Goal: Task Accomplishment & Management: Use online tool/utility

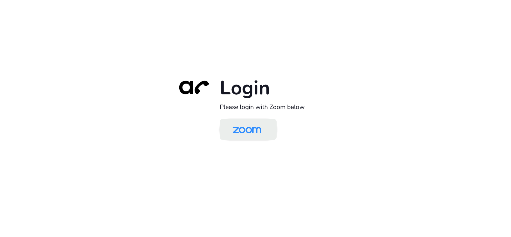
click at [240, 135] on img at bounding box center [246, 129] width 41 height 19
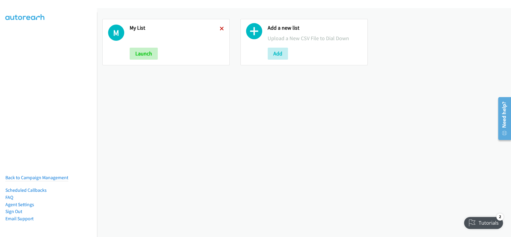
click at [220, 28] on icon at bounding box center [222, 29] width 4 height 4
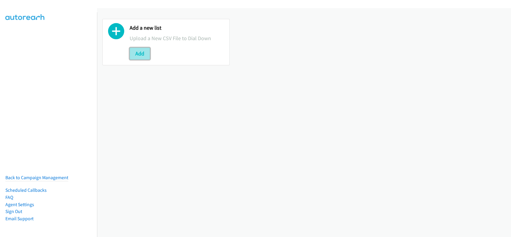
click at [142, 55] on button "Add" at bounding box center [140, 54] width 20 height 12
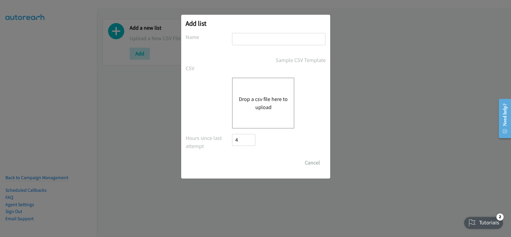
click at [285, 32] on div "Add list No phone fields were returned for that Report or List View Please uplo…" at bounding box center [255, 97] width 149 height 164
click at [285, 37] on input "text" at bounding box center [278, 39] width 93 height 12
type input "ZOOM"
click at [258, 101] on button "Drop a csv file here to upload" at bounding box center [263, 103] width 49 height 16
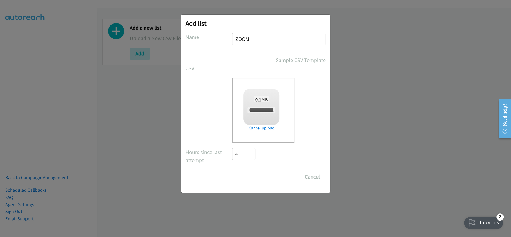
checkbox input "true"
click at [256, 177] on input "Save List" at bounding box center [247, 177] width 31 height 12
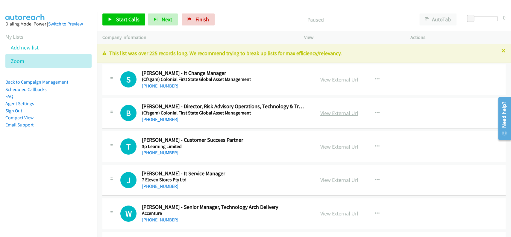
click at [333, 116] on link "View External Url" at bounding box center [339, 113] width 38 height 7
click at [154, 122] on link "+61 475 949 450" at bounding box center [160, 119] width 37 height 6
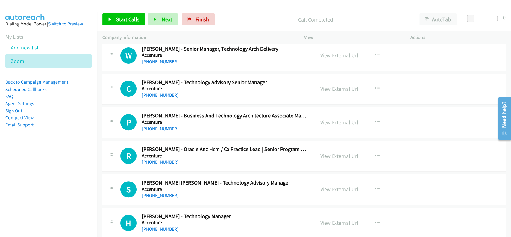
scroll to position [160, 0]
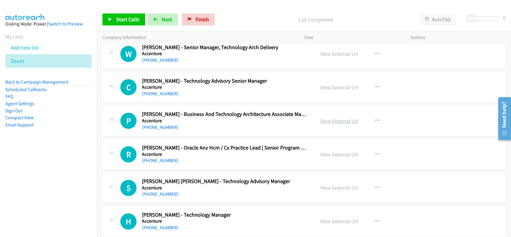
click at [342, 122] on link "View External Url" at bounding box center [339, 120] width 38 height 7
click at [158, 124] on link "+61 476 764 071" at bounding box center [160, 127] width 37 height 6
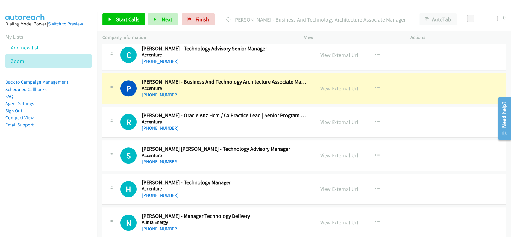
scroll to position [199, 0]
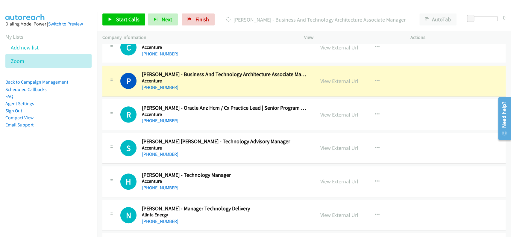
click at [333, 183] on link "View External Url" at bounding box center [339, 181] width 38 height 7
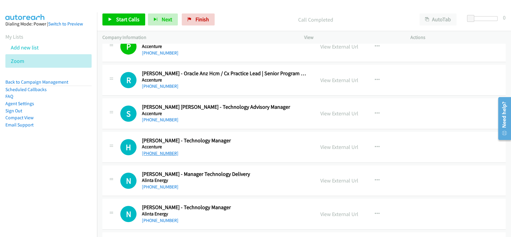
scroll to position [239, 0]
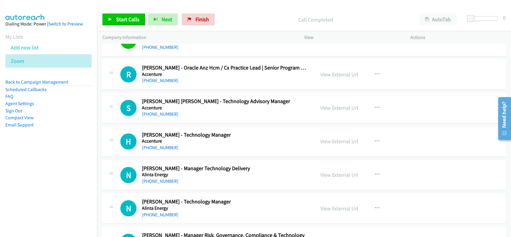
click at [156, 141] on h5 "Accenture" at bounding box center [224, 141] width 165 height 6
click at [156, 146] on link "+61 416 497 882" at bounding box center [160, 148] width 37 height 6
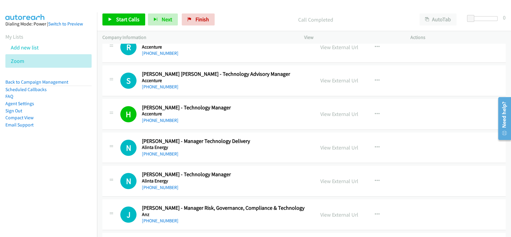
scroll to position [279, 0]
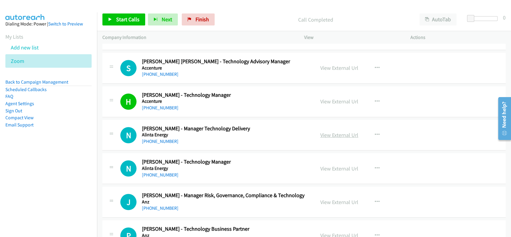
click at [330, 136] on link "View External Url" at bounding box center [339, 134] width 38 height 7
click at [150, 141] on link "+61 427 997 598" at bounding box center [160, 141] width 37 height 6
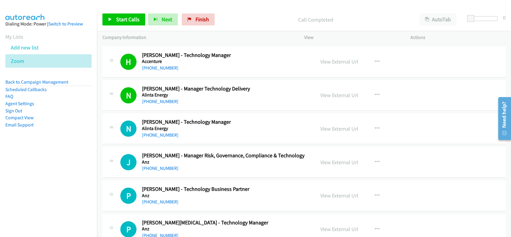
scroll to position [359, 0]
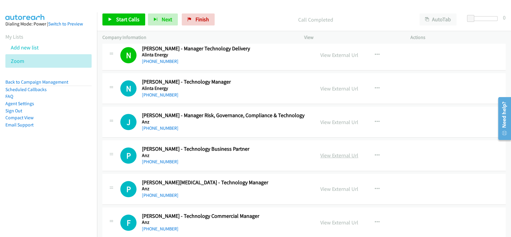
click at [324, 157] on link "View External Url" at bounding box center [339, 155] width 38 height 7
click at [158, 163] on link "+61 3 8655 6990" at bounding box center [160, 162] width 37 height 6
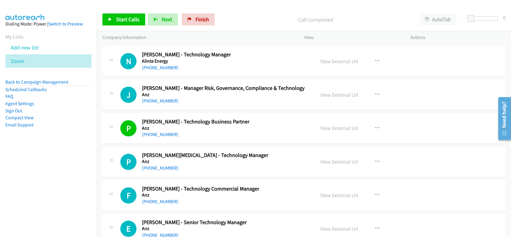
scroll to position [399, 0]
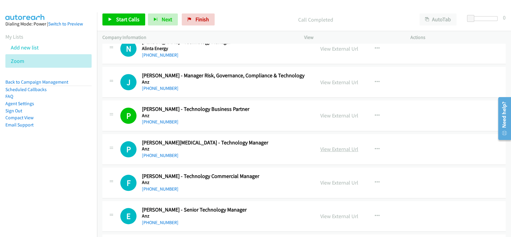
click at [320, 147] on link "View External Url" at bounding box center [339, 148] width 38 height 7
click at [160, 155] on link "+61 417 124 566" at bounding box center [160, 155] width 37 height 6
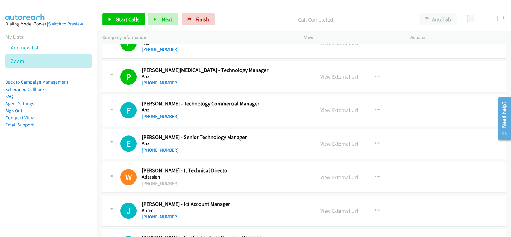
scroll to position [479, 0]
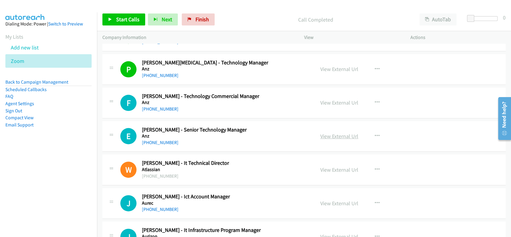
click at [346, 138] on link "View External Url" at bounding box center [339, 136] width 38 height 7
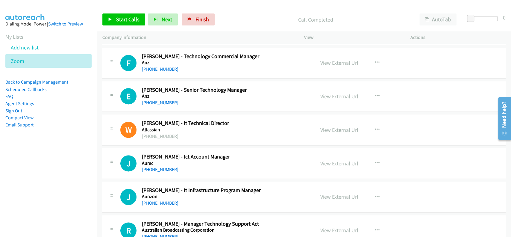
click at [159, 107] on div "E Callback Scheduled Ezhilarasu Munuswamy - Senior Technology Manager Anz Austr…" at bounding box center [303, 96] width 403 height 31
click at [160, 104] on link "+61 422 277 930" at bounding box center [160, 103] width 37 height 6
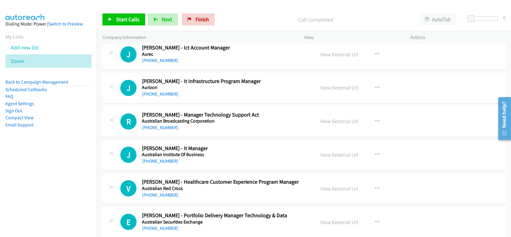
scroll to position [638, 0]
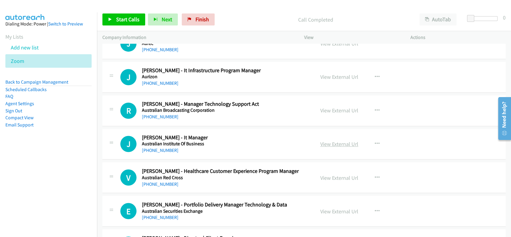
click at [343, 144] on link "View External Url" at bounding box center [339, 143] width 38 height 7
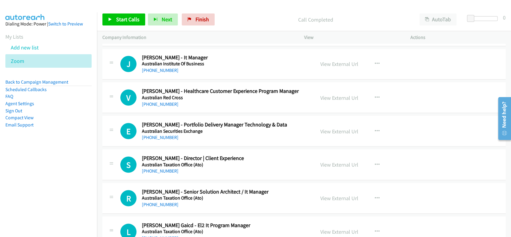
scroll to position [758, 0]
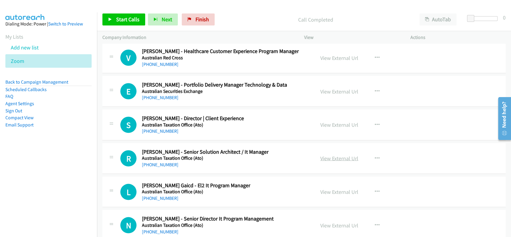
click at [332, 157] on link "View External Url" at bounding box center [339, 157] width 38 height 7
click at [157, 163] on link "+61 2 6216 4161" at bounding box center [160, 164] width 37 height 6
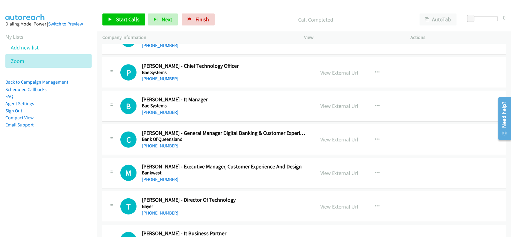
scroll to position [1157, 0]
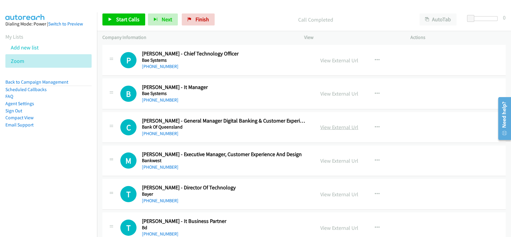
click at [333, 128] on link "View External Url" at bounding box center [339, 127] width 38 height 7
click at [157, 131] on link "+61 420 905 154" at bounding box center [160, 134] width 37 height 6
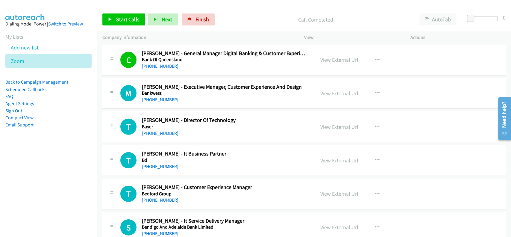
scroll to position [1237, 0]
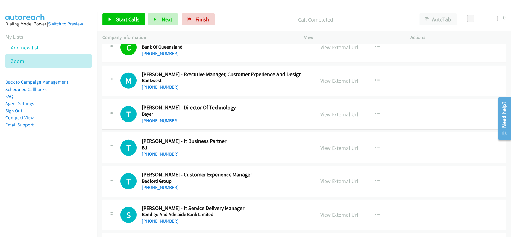
click at [333, 147] on link "View External Url" at bounding box center [339, 147] width 38 height 7
click at [160, 152] on link "+61 404 578 568" at bounding box center [160, 154] width 37 height 6
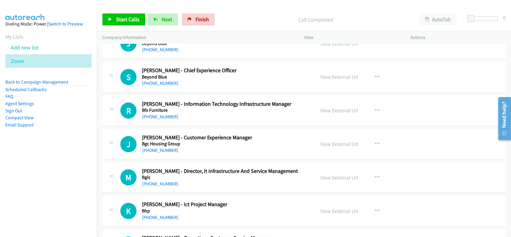
scroll to position [1516, 0]
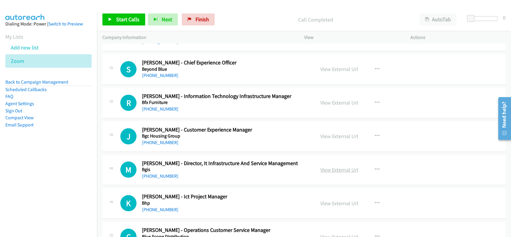
click at [339, 166] on link "View External Url" at bounding box center [339, 169] width 38 height 7
click at [159, 173] on link "+61 468 882 299" at bounding box center [160, 176] width 37 height 6
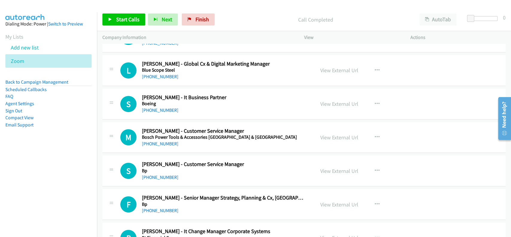
scroll to position [1756, 0]
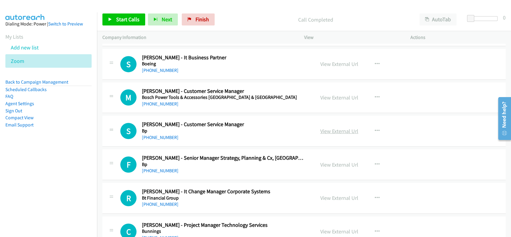
click at [340, 130] on link "View External Url" at bounding box center [339, 131] width 38 height 7
click at [151, 136] on link "+61 406 270 730" at bounding box center [160, 137] width 37 height 6
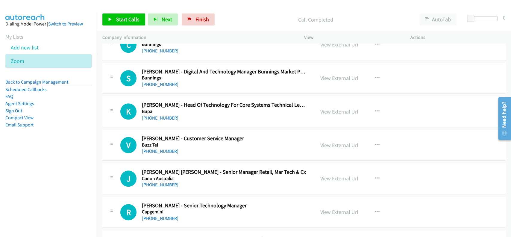
scroll to position [1955, 0]
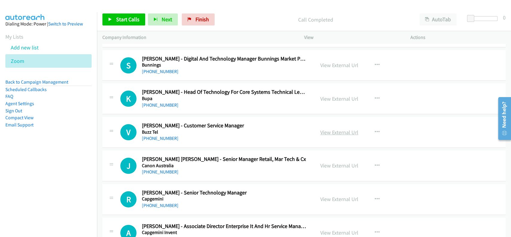
click at [329, 129] on link "View External Url" at bounding box center [339, 132] width 38 height 7
click at [165, 136] on link "+61 449 606 989" at bounding box center [160, 138] width 37 height 6
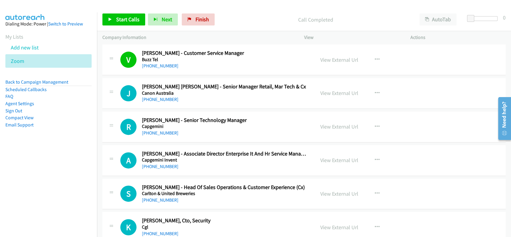
scroll to position [2035, 0]
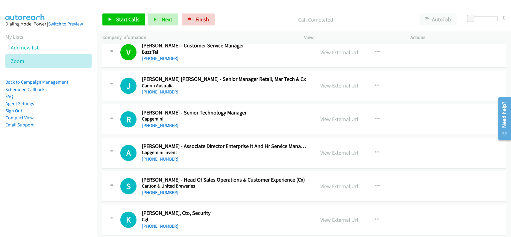
drag, startPoint x: 330, startPoint y: 152, endPoint x: 327, endPoint y: 154, distance: 4.4
click at [336, 150] on link "View External Url" at bounding box center [339, 152] width 38 height 7
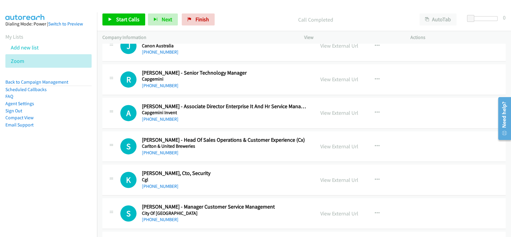
scroll to position [2115, 0]
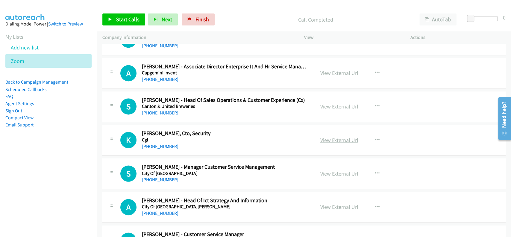
click at [342, 136] on link "View External Url" at bounding box center [339, 139] width 38 height 7
click at [161, 143] on link "+61 400 979 685" at bounding box center [160, 146] width 37 height 6
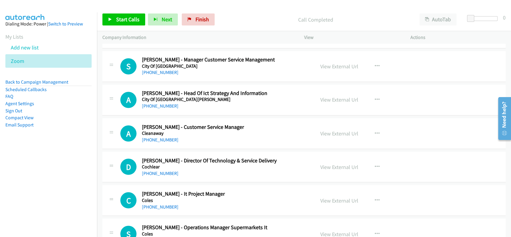
scroll to position [2235, 0]
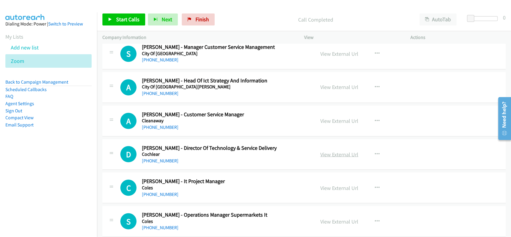
click at [322, 153] on link "View External Url" at bounding box center [339, 154] width 38 height 7
click at [149, 158] on link "+61 470 427 403" at bounding box center [160, 160] width 37 height 6
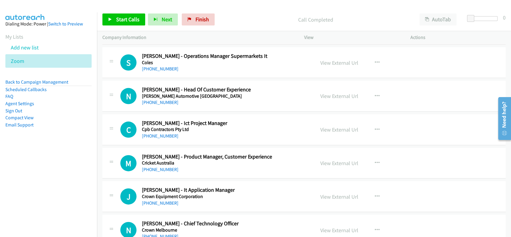
scroll to position [2395, 0]
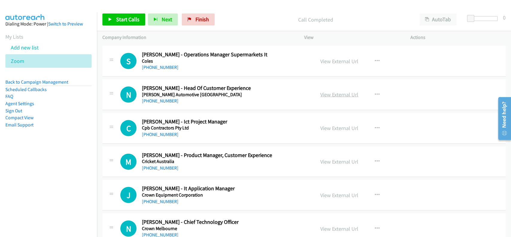
click at [335, 91] on link "View External Url" at bounding box center [339, 94] width 38 height 7
click at [151, 98] on link "+61 481 855 464" at bounding box center [160, 101] width 37 height 6
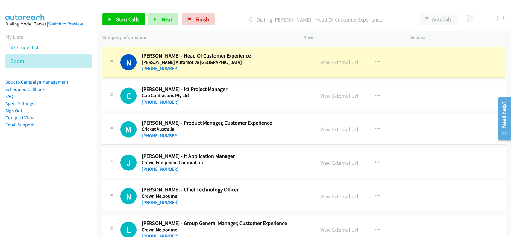
scroll to position [2434, 0]
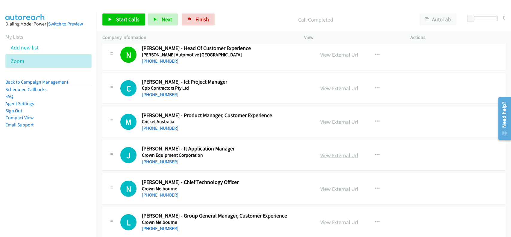
click at [336, 153] on link "View External Url" at bounding box center [339, 155] width 38 height 7
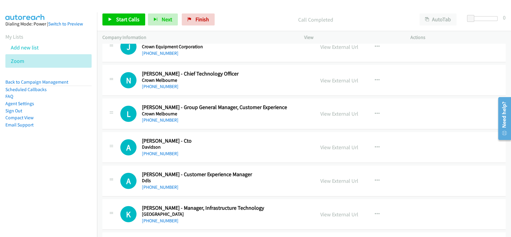
scroll to position [2554, 0]
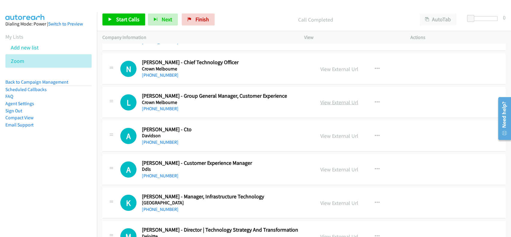
click at [340, 101] on link "View External Url" at bounding box center [339, 102] width 38 height 7
click at [158, 107] on link "+61 435 780 128" at bounding box center [160, 109] width 37 height 6
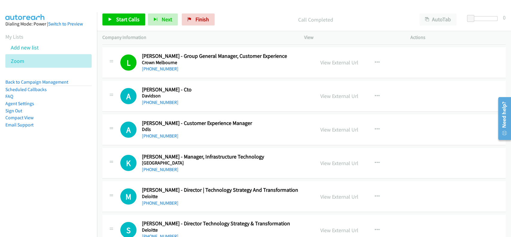
scroll to position [2634, 0]
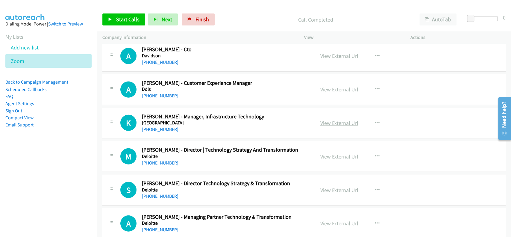
click at [342, 123] on link "View External Url" at bounding box center [339, 122] width 38 height 7
click at [165, 126] on link "+61 3 5227 1297" at bounding box center [160, 129] width 37 height 6
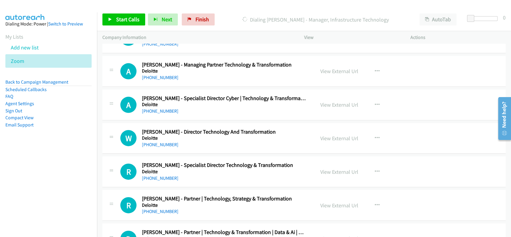
scroll to position [2794, 0]
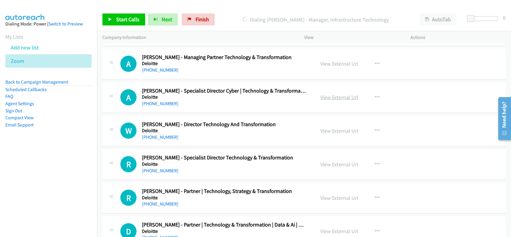
click at [336, 94] on link "View External Url" at bounding box center [339, 97] width 38 height 7
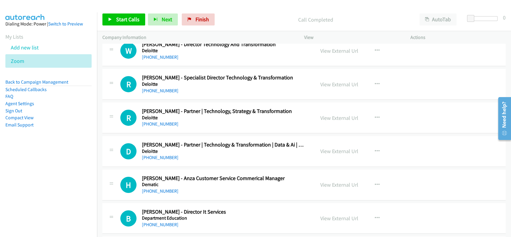
scroll to position [2913, 0]
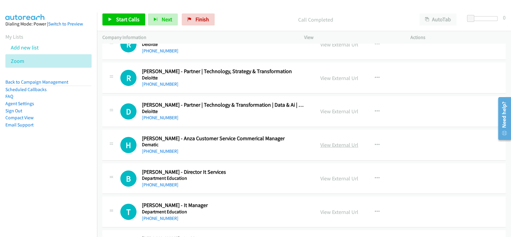
click at [326, 141] on link "View External Url" at bounding box center [339, 144] width 38 height 7
click at [163, 148] on link "+61 412 289 409" at bounding box center [160, 151] width 37 height 6
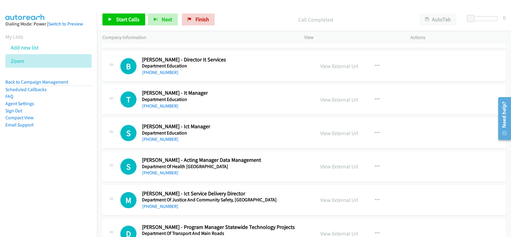
scroll to position [3033, 0]
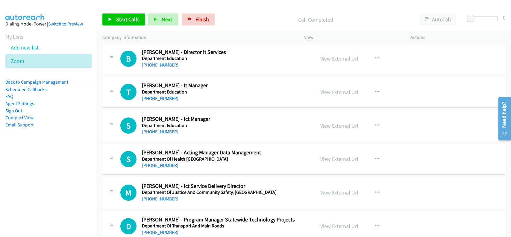
drag, startPoint x: 343, startPoint y: 122, endPoint x: 342, endPoint y: 116, distance: 5.8
click at [330, 123] on link "View External Url" at bounding box center [339, 125] width 38 height 7
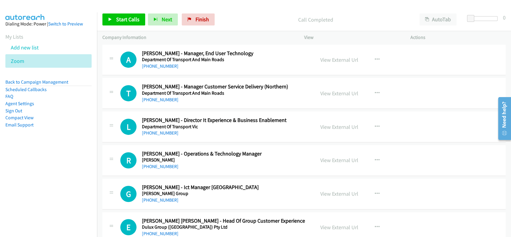
scroll to position [3272, 0]
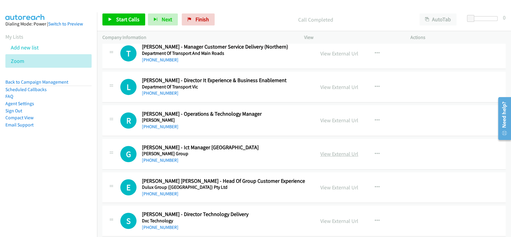
click at [325, 150] on link "View External Url" at bounding box center [339, 153] width 38 height 7
click at [149, 157] on link "+61 430 373 040" at bounding box center [160, 160] width 37 height 6
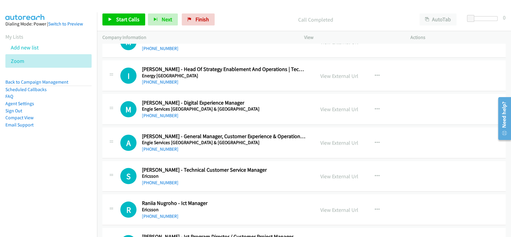
scroll to position [3831, 0]
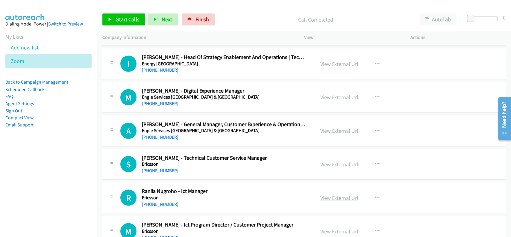
click at [333, 195] on link "View External Url" at bounding box center [339, 197] width 38 height 7
click at [153, 201] on link "+61 432 359 619" at bounding box center [160, 204] width 37 height 6
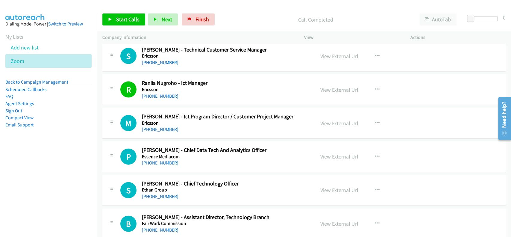
scroll to position [3951, 0]
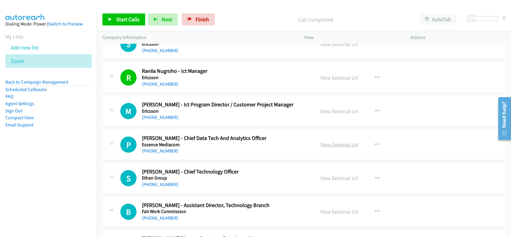
click at [324, 141] on link "View External Url" at bounding box center [339, 144] width 38 height 7
click at [161, 148] on link "+61 411 414 603" at bounding box center [160, 151] width 37 height 6
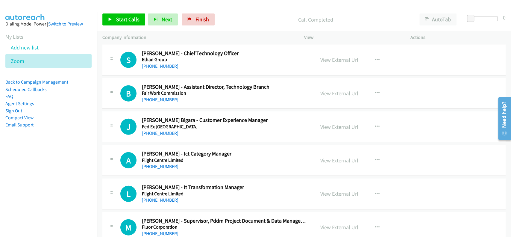
scroll to position [4071, 0]
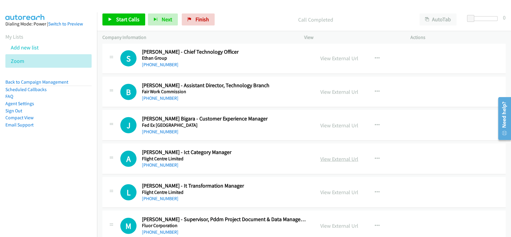
click at [332, 156] on link "View External Url" at bounding box center [339, 158] width 38 height 7
click at [157, 162] on link "+61 434 226 688" at bounding box center [160, 165] width 37 height 6
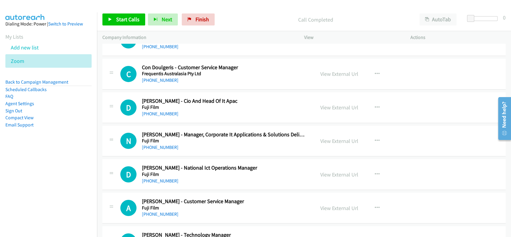
scroll to position [4430, 0]
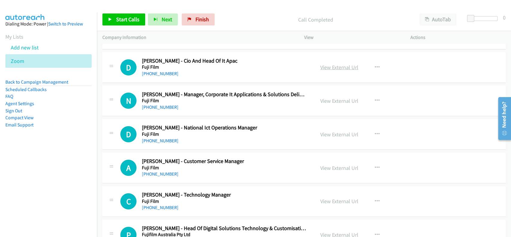
click at [341, 64] on link "View External Url" at bounding box center [339, 67] width 38 height 7
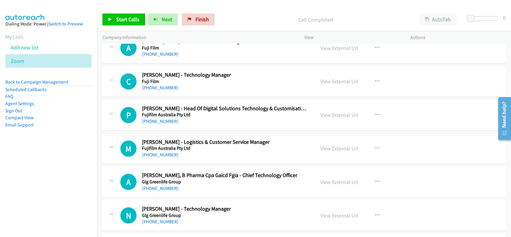
scroll to position [4589, 0]
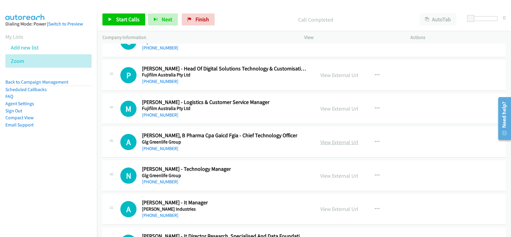
click at [334, 139] on link "View External Url" at bounding box center [339, 142] width 38 height 7
click at [322, 72] on link "View External Url" at bounding box center [339, 75] width 38 height 7
click at [156, 145] on link "+61 438 256 000" at bounding box center [160, 148] width 37 height 6
click at [165, 78] on link "+61 468 822 533" at bounding box center [160, 81] width 37 height 6
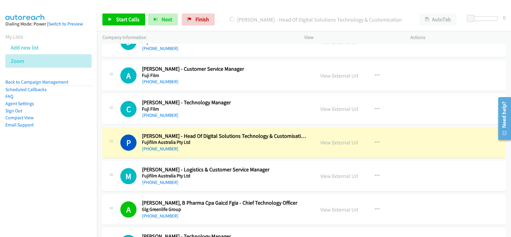
scroll to position [4510, 0]
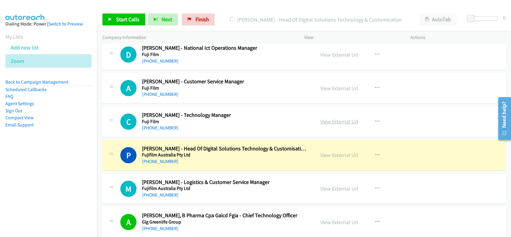
click at [342, 119] on link "View External Url" at bounding box center [339, 121] width 38 height 7
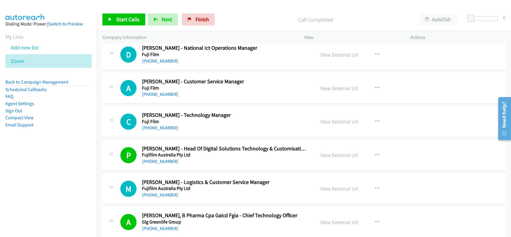
click at [156, 127] on div "C Callback Scheduled Craig Rumsey - Technology Manager Fuji Film Australia/Sydn…" at bounding box center [303, 121] width 403 height 31
click at [159, 125] on link "+61 419 770 228" at bounding box center [160, 128] width 37 height 6
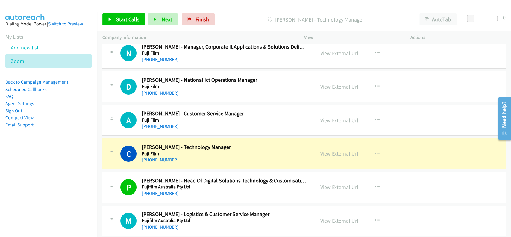
scroll to position [4470, 0]
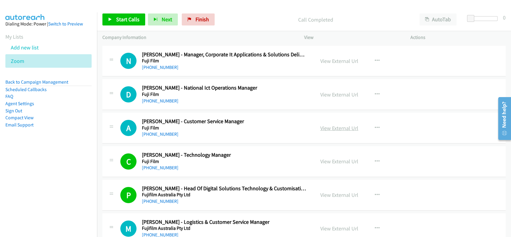
click at [338, 125] on link "View External Url" at bounding box center [339, 128] width 38 height 7
click at [167, 131] on link "+61 3 9246 3637" at bounding box center [160, 134] width 37 height 6
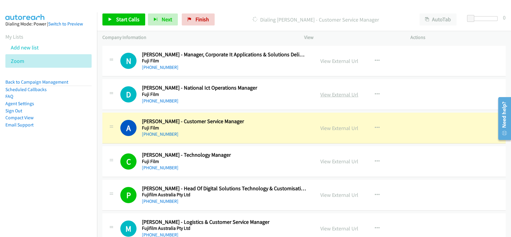
click at [335, 91] on link "View External Url" at bounding box center [339, 94] width 38 height 7
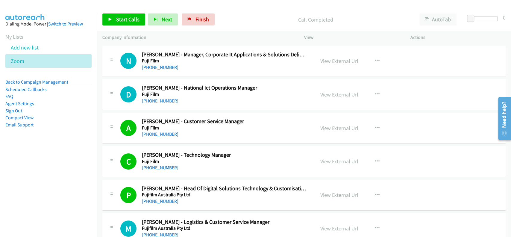
click at [163, 98] on link "+61 418 446 866" at bounding box center [160, 101] width 37 height 6
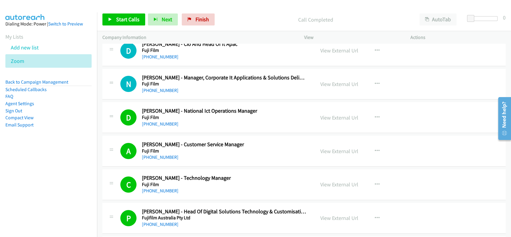
scroll to position [4430, 0]
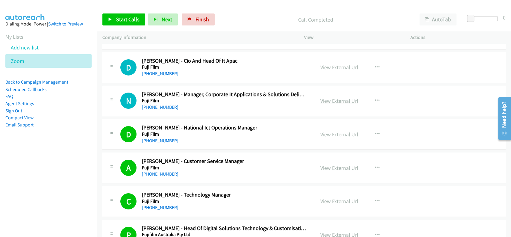
click at [328, 97] on link "View External Url" at bounding box center [339, 100] width 38 height 7
click at [159, 104] on link "+61 424 272 607" at bounding box center [160, 107] width 37 height 6
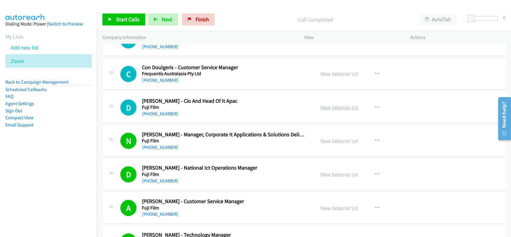
click at [335, 104] on link "View External Url" at bounding box center [339, 107] width 38 height 7
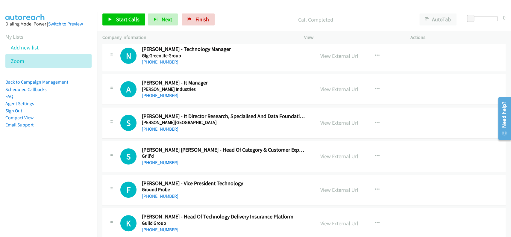
scroll to position [4749, 0]
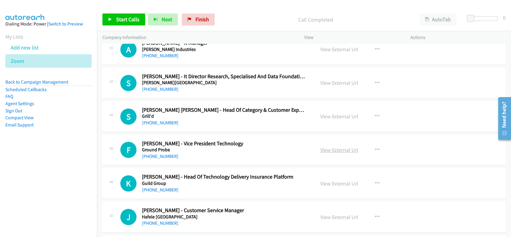
click at [338, 146] on link "View External Url" at bounding box center [339, 149] width 38 height 7
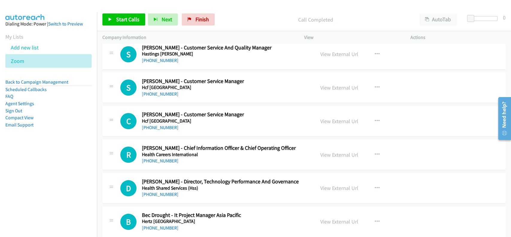
scroll to position [4988, 0]
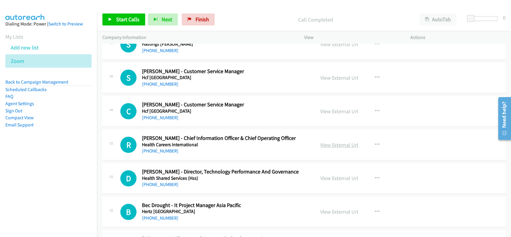
click at [341, 141] on link "View External Url" at bounding box center [339, 144] width 38 height 7
click at [156, 148] on link "+61 415 189 787" at bounding box center [160, 151] width 37 height 6
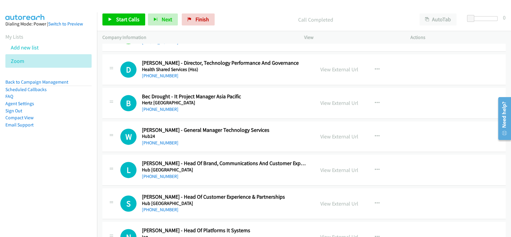
scroll to position [5108, 0]
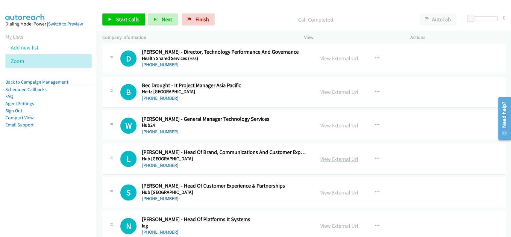
click at [327, 155] on link "View External Url" at bounding box center [339, 158] width 38 height 7
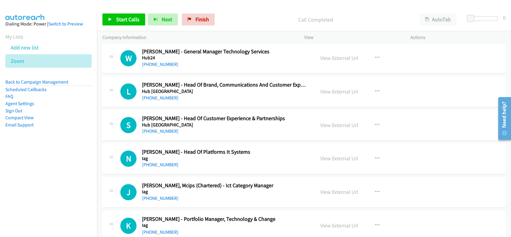
scroll to position [5188, 0]
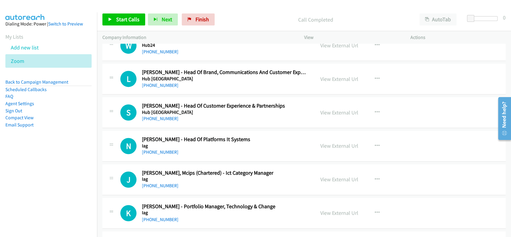
click at [340, 169] on div "View External Url View External Url Schedule/Manage Callback Start Calls Here R…" at bounding box center [371, 179] width 112 height 20
click at [339, 176] on link "View External Url" at bounding box center [339, 179] width 38 height 7
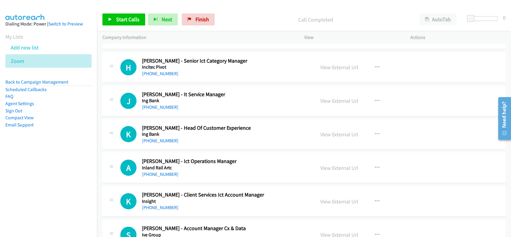
scroll to position [5507, 0]
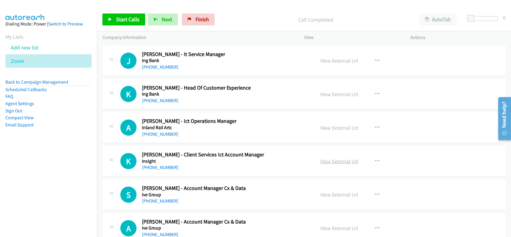
click at [342, 158] on link "View External Url" at bounding box center [339, 161] width 38 height 7
click at [160, 164] on link "+61 2 8978 2366" at bounding box center [160, 167] width 37 height 6
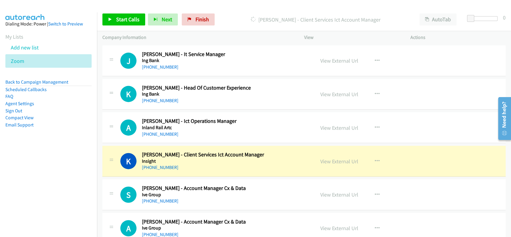
click at [472, 227] on div "A Callback Scheduled Adam Jolev - Account Manager Cx & Data Ive Group Australia…" at bounding box center [303, 228] width 403 height 31
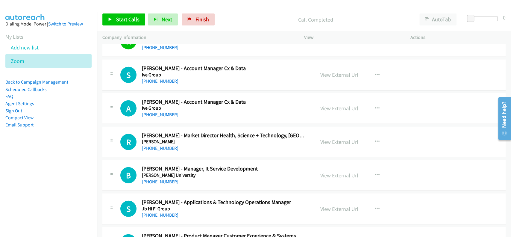
scroll to position [5667, 0]
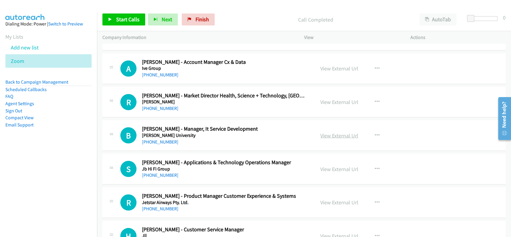
click at [321, 132] on link "View External Url" at bounding box center [339, 135] width 38 height 7
click at [166, 138] on div "+61 424 626 247" at bounding box center [224, 141] width 165 height 7
click at [160, 139] on link "+61 424 626 247" at bounding box center [160, 142] width 37 height 6
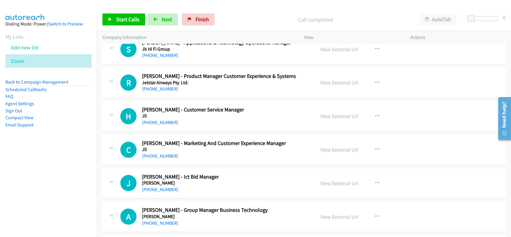
scroll to position [5827, 0]
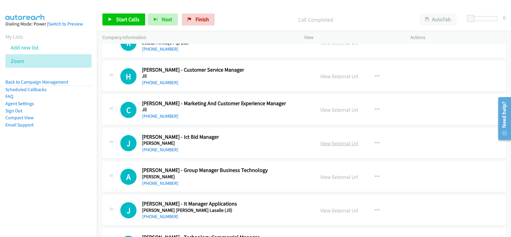
click at [337, 140] on link "View External Url" at bounding box center [339, 143] width 38 height 7
click at [165, 147] on link "+61 2 9552 0219" at bounding box center [160, 150] width 37 height 6
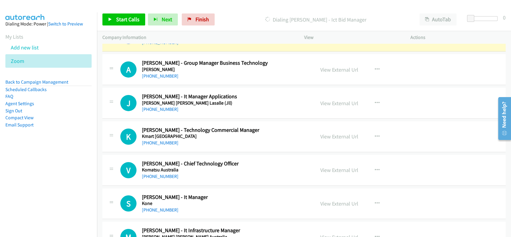
scroll to position [5946, 0]
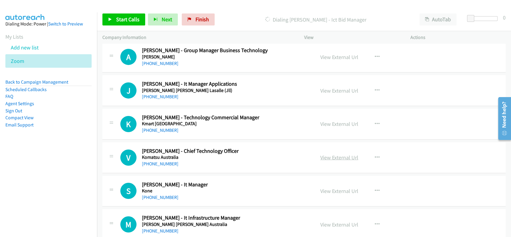
click at [336, 154] on link "View External Url" at bounding box center [339, 157] width 38 height 7
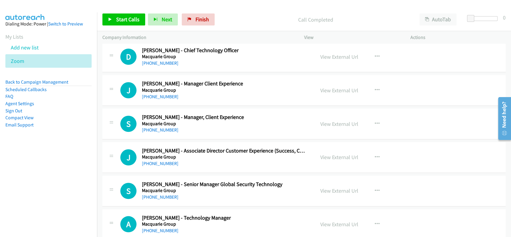
scroll to position [6465, 0]
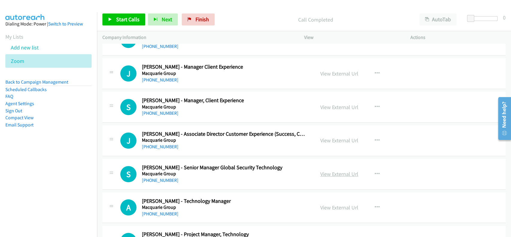
click at [333, 170] on link "View External Url" at bounding box center [339, 173] width 38 height 7
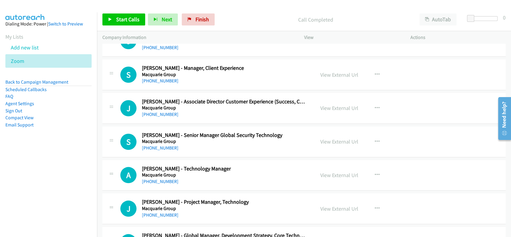
scroll to position [6505, 0]
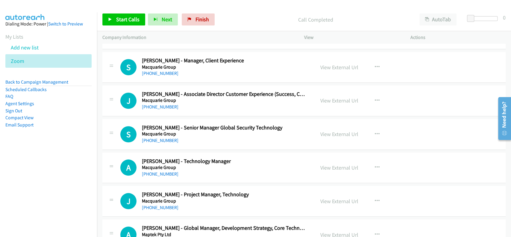
click at [161, 131] on h5 "Macquarie Group" at bounding box center [224, 134] width 165 height 6
click at [161, 137] on link "+61 423 333 727" at bounding box center [160, 140] width 37 height 6
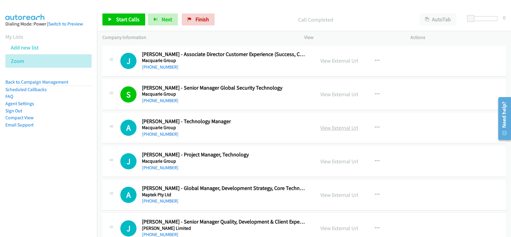
click at [333, 124] on link "View External Url" at bounding box center [339, 127] width 38 height 7
click at [162, 131] on link "+61 2 9669 4656" at bounding box center [160, 134] width 37 height 6
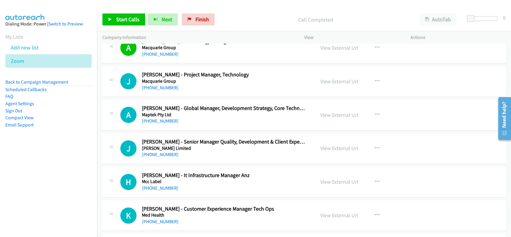
scroll to position [6665, 0]
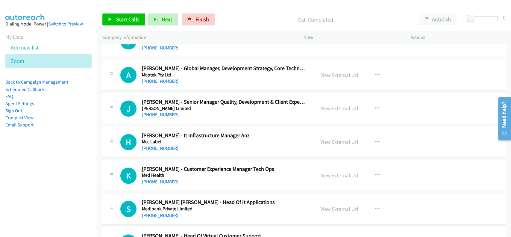
click at [340, 138] on link "View External Url" at bounding box center [339, 141] width 38 height 7
click at [161, 145] on link "+61 430 389 999" at bounding box center [160, 148] width 37 height 6
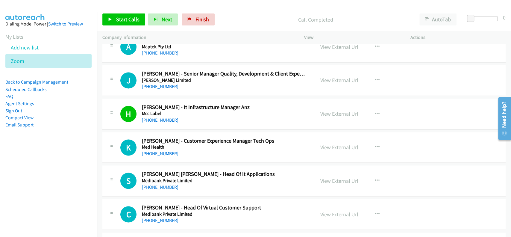
scroll to position [6705, 0]
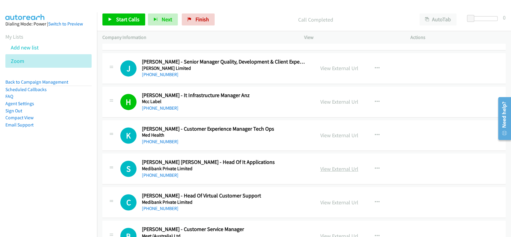
click at [341, 165] on link "View External Url" at bounding box center [339, 168] width 38 height 7
click at [167, 172] on link "+61 402 691 421" at bounding box center [160, 175] width 37 height 6
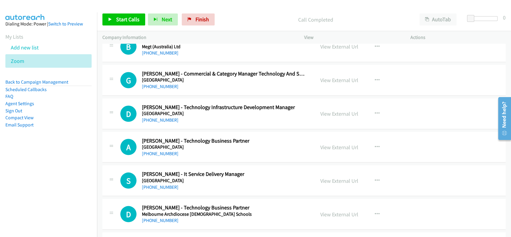
scroll to position [6904, 0]
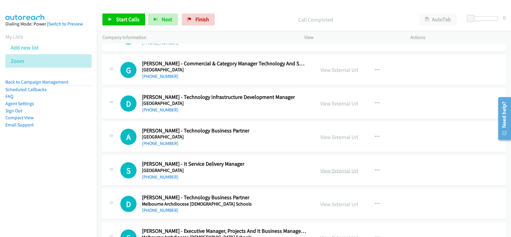
click at [323, 167] on link "View External Url" at bounding box center [339, 170] width 38 height 7
click at [161, 174] on link "+61 477 477 056" at bounding box center [160, 177] width 37 height 6
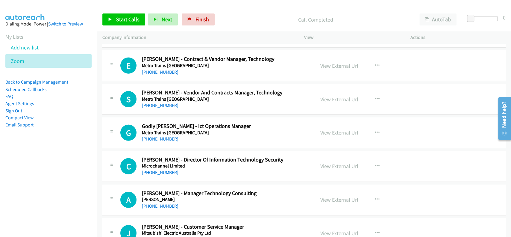
scroll to position [7383, 0]
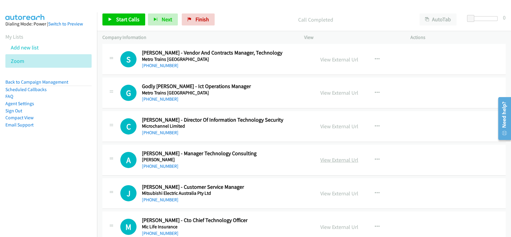
click at [333, 156] on link "View External Url" at bounding box center [339, 159] width 38 height 7
click at [161, 163] on link "+61 448 428 836" at bounding box center [160, 166] width 37 height 6
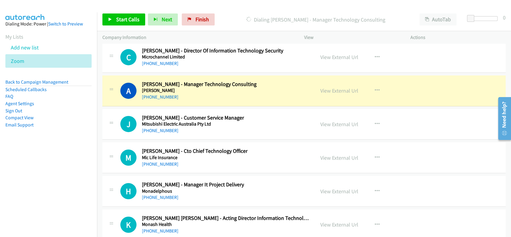
scroll to position [7463, 0]
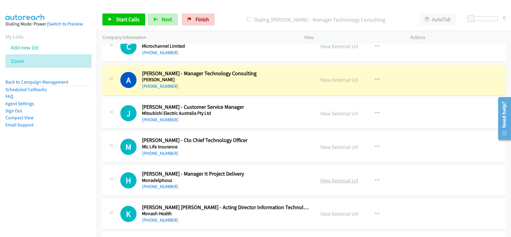
click at [333, 177] on link "View External Url" at bounding box center [339, 180] width 38 height 7
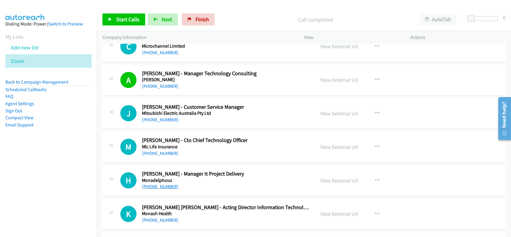
click at [153, 183] on link "+61 8 9324 8400" at bounding box center [160, 186] width 37 height 6
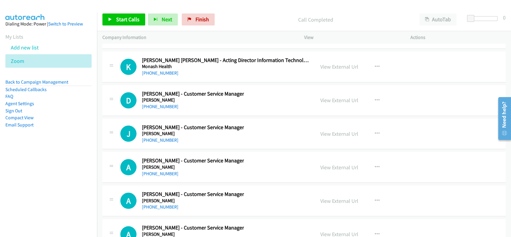
scroll to position [7622, 0]
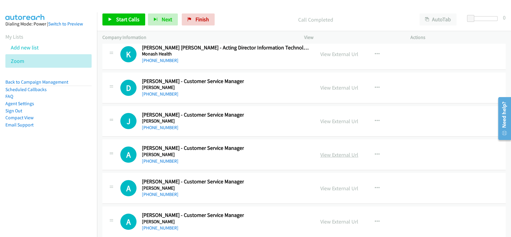
click at [336, 151] on link "View External Url" at bounding box center [339, 154] width 38 height 7
click at [153, 158] on link "+61 403 712 800" at bounding box center [160, 161] width 37 height 6
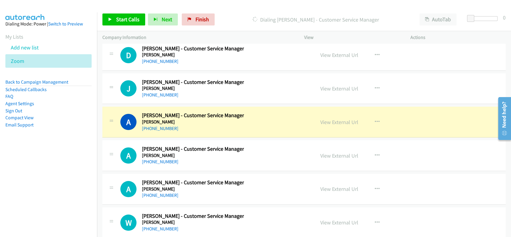
scroll to position [7663, 0]
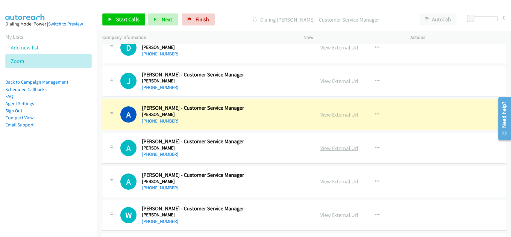
click at [338, 145] on link "View External Url" at bounding box center [339, 148] width 38 height 7
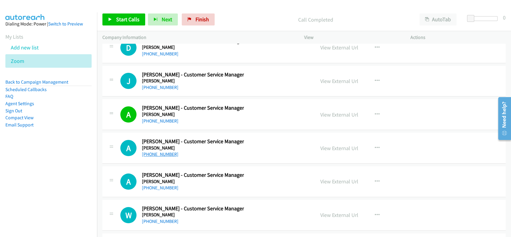
click at [163, 151] on link "+61 452 492 214" at bounding box center [160, 154] width 37 height 6
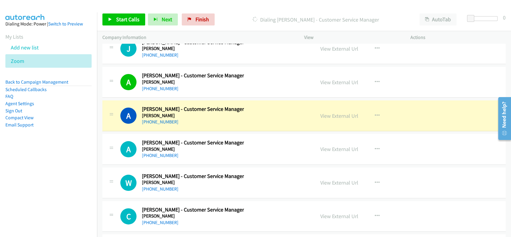
scroll to position [7702, 0]
